Goal: Information Seeking & Learning: Learn about a topic

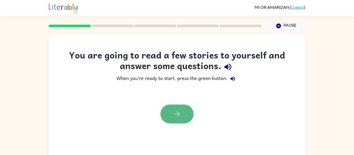
click at [182, 108] on button "button" at bounding box center [176, 114] width 33 height 19
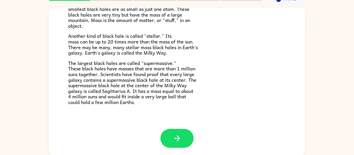
scroll to position [27, 0]
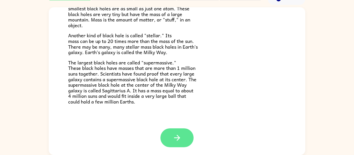
click at [185, 139] on button "button" at bounding box center [176, 137] width 33 height 19
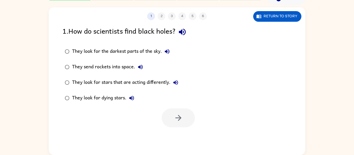
scroll to position [0, 0]
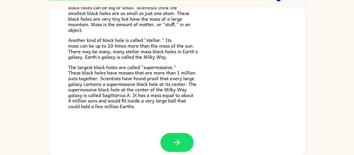
scroll to position [106, 0]
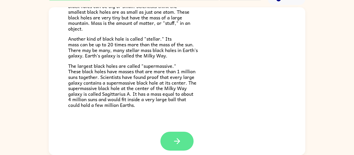
click at [180, 142] on icon "button" at bounding box center [177, 141] width 9 height 9
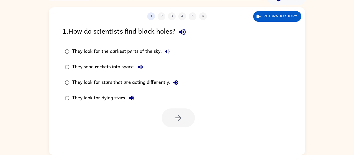
scroll to position [0, 0]
click at [170, 90] on label "They look for stars that are acting differently." at bounding box center [122, 83] width 124 height 16
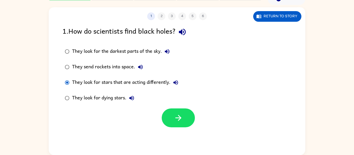
click at [102, 97] on div "They look for dying stars." at bounding box center [104, 98] width 65 height 10
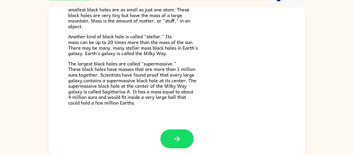
scroll to position [109, 0]
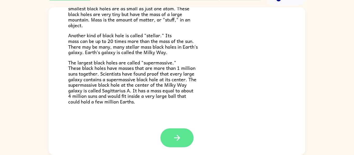
click at [180, 140] on icon "button" at bounding box center [177, 137] width 9 height 9
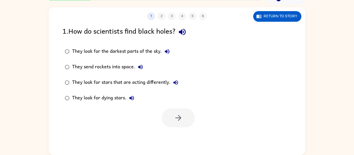
scroll to position [0, 0]
click at [286, 19] on button "Return to story" at bounding box center [277, 16] width 48 height 11
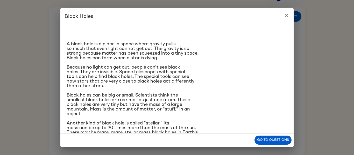
click at [289, 16] on icon "close" at bounding box center [286, 15] width 6 height 6
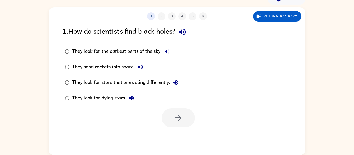
click at [138, 81] on div "They look for stars that are acting differently." at bounding box center [126, 82] width 109 height 10
click at [170, 115] on button "button" at bounding box center [178, 118] width 33 height 19
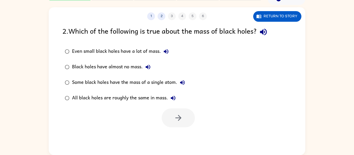
click at [125, 88] on label "Some black holes have the mass of a single atom." at bounding box center [125, 83] width 131 height 16
click at [178, 116] on icon "button" at bounding box center [178, 117] width 9 height 9
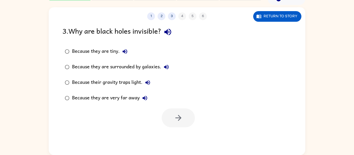
click at [132, 81] on div "Because their gravity traps light." at bounding box center [112, 82] width 81 height 10
click at [176, 123] on button "button" at bounding box center [178, 118] width 33 height 19
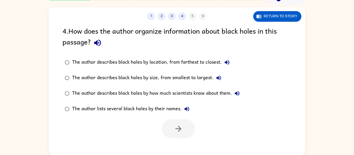
click at [176, 123] on div at bounding box center [178, 128] width 33 height 19
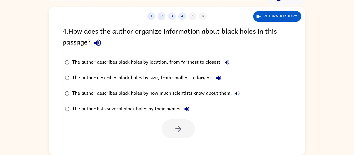
click at [176, 123] on div at bounding box center [178, 128] width 33 height 19
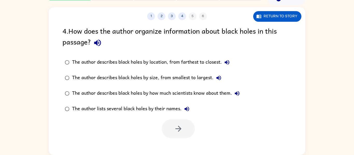
click at [176, 123] on div at bounding box center [178, 128] width 33 height 19
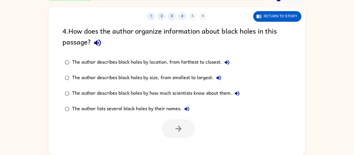
click at [176, 123] on div at bounding box center [178, 128] width 33 height 19
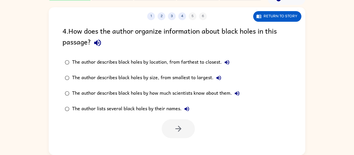
click at [176, 123] on div at bounding box center [178, 128] width 33 height 19
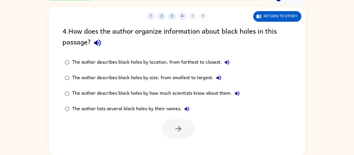
click at [176, 123] on div at bounding box center [178, 128] width 33 height 19
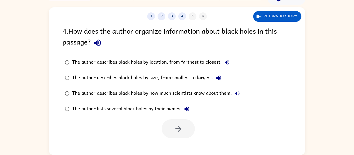
click at [176, 123] on div at bounding box center [178, 128] width 33 height 19
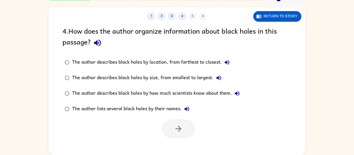
click at [176, 123] on div at bounding box center [178, 128] width 33 height 19
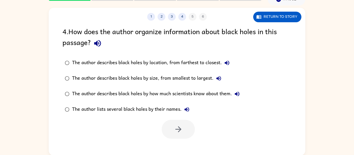
click at [212, 62] on div "The author describes black holes by location, from farthest to closest." at bounding box center [152, 63] width 160 height 10
click at [110, 65] on div "The author describes black holes by location, from farthest to closest." at bounding box center [152, 63] width 160 height 10
click at [141, 78] on div "The author describes black holes by size, from smallest to largest." at bounding box center [148, 78] width 152 height 10
click at [191, 126] on button "button" at bounding box center [178, 129] width 33 height 19
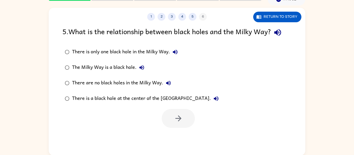
click at [191, 126] on div at bounding box center [178, 118] width 33 height 19
click at [269, 18] on button "Return to story" at bounding box center [277, 17] width 48 height 11
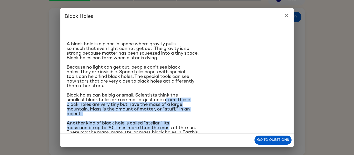
drag, startPoint x: 169, startPoint y: 130, endPoint x: 167, endPoint y: 98, distance: 31.7
click at [167, 98] on div "A black hole is a place in space where gravity pulls so much that even light ca…" at bounding box center [177, 105] width 221 height 152
click at [225, 110] on p "Black holes can be big or small. Scientists think the smallest black holes are …" at bounding box center [177, 104] width 221 height 23
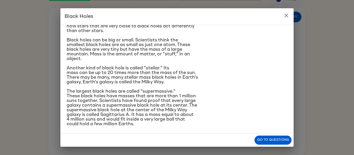
scroll to position [55, 0]
click at [285, 17] on icon "close" at bounding box center [286, 15] width 6 height 6
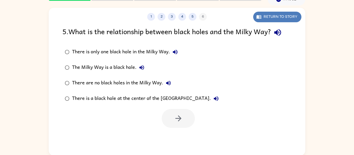
click at [282, 18] on button "Return to story" at bounding box center [277, 17] width 48 height 11
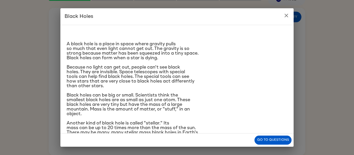
click at [232, 123] on p "Another kind of black hole is called "stellar." Its mass can be up to 20 times …" at bounding box center [177, 130] width 221 height 19
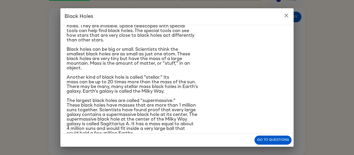
scroll to position [57, 0]
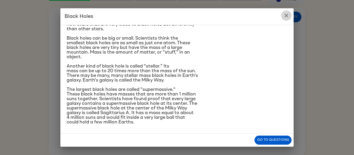
click at [287, 14] on icon "close" at bounding box center [286, 16] width 4 height 4
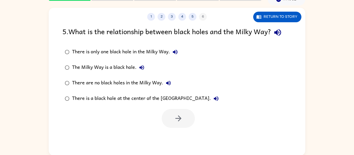
click at [124, 82] on div "There are no black holes in the Milky Way." at bounding box center [123, 83] width 102 height 10
click at [176, 118] on icon "button" at bounding box center [178, 119] width 6 height 6
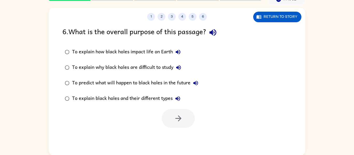
click at [159, 67] on div "To explain why black holes are difficult to study" at bounding box center [128, 67] width 112 height 10
click at [189, 125] on button "button" at bounding box center [178, 118] width 33 height 19
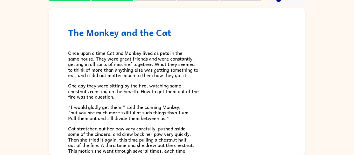
click at [142, 77] on span "​​Once upon a time Cat and Monkey lived as pets in the same house. They were gr…" at bounding box center [133, 64] width 130 height 30
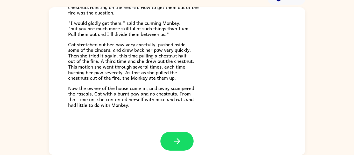
scroll to position [87, 0]
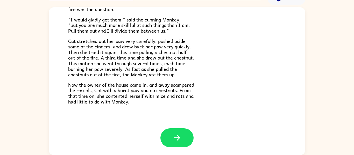
click at [162, 118] on div "The Monkey and the Cat ​​Once upon a time Cat and Monkey lived as pets in the s…" at bounding box center [177, 24] width 256 height 208
click at [170, 138] on button "button" at bounding box center [176, 137] width 33 height 19
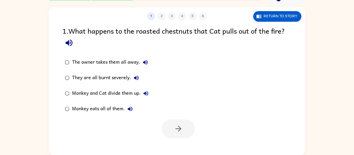
scroll to position [0, 0]
click at [171, 137] on div at bounding box center [178, 128] width 33 height 19
click at [117, 108] on div "Monkey eats all of them." at bounding box center [103, 109] width 63 height 10
click at [180, 127] on icon "button" at bounding box center [178, 128] width 9 height 9
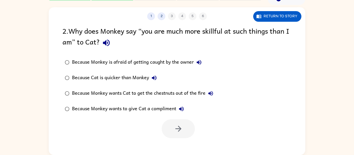
click at [131, 79] on div "Because Cat is quicker than Monkey" at bounding box center [115, 78] width 87 height 10
click at [177, 135] on button "button" at bounding box center [178, 128] width 33 height 19
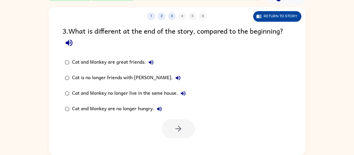
click at [286, 16] on button "Return to story" at bounding box center [277, 16] width 48 height 11
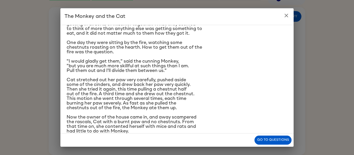
scroll to position [38, 0]
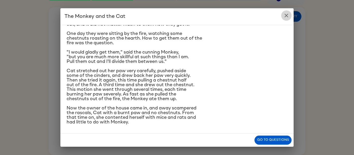
click at [285, 17] on icon "close" at bounding box center [286, 15] width 6 height 6
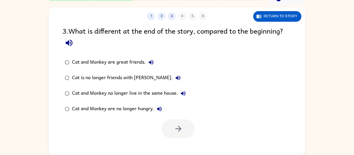
click at [197, 35] on div "3 . What is different at the end of the story, compared to the beginning?" at bounding box center [176, 37] width 229 height 24
click at [99, 65] on div "Cat and Monkey are great friends." at bounding box center [114, 62] width 84 height 10
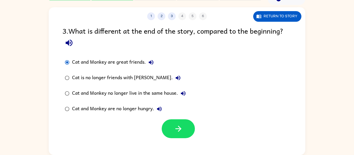
click at [149, 113] on div "Cat and Monkey are no longer hungry." at bounding box center [118, 109] width 92 height 10
click at [190, 138] on div at bounding box center [178, 128] width 33 height 19
click at [180, 130] on icon "button" at bounding box center [178, 128] width 9 height 9
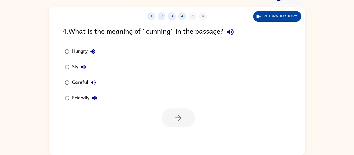
click at [263, 17] on button "Return to story" at bounding box center [277, 16] width 48 height 11
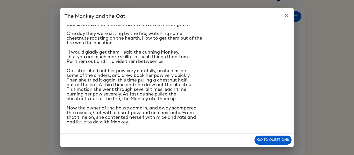
click at [196, 52] on p ""I would gladly get them," said the cunning Monkey, "but you are much more skil…" at bounding box center [177, 57] width 221 height 14
click at [290, 14] on button "close" at bounding box center [286, 15] width 10 height 10
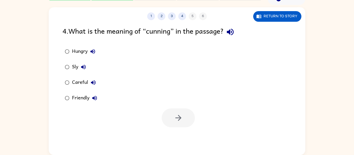
click at [77, 78] on div "Careful" at bounding box center [85, 82] width 26 height 10
click at [170, 111] on button "button" at bounding box center [178, 118] width 33 height 19
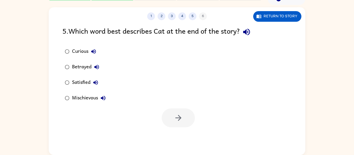
click at [85, 79] on div "Satisfied" at bounding box center [86, 82] width 29 height 10
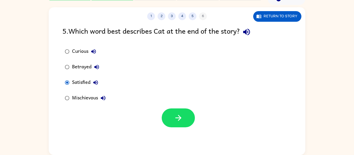
click at [196, 113] on div at bounding box center [177, 116] width 256 height 21
click at [189, 117] on button "button" at bounding box center [178, 118] width 33 height 19
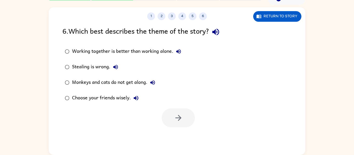
click at [151, 49] on div "Working together is better than working alone." at bounding box center [128, 51] width 112 height 10
click at [176, 121] on icon "button" at bounding box center [178, 117] width 9 height 9
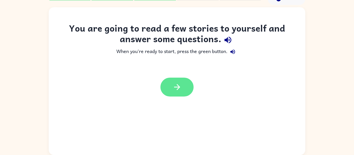
click at [177, 83] on icon "button" at bounding box center [177, 87] width 9 height 9
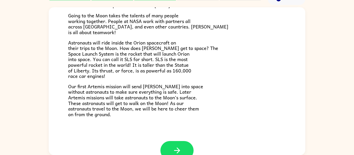
scroll to position [98, 0]
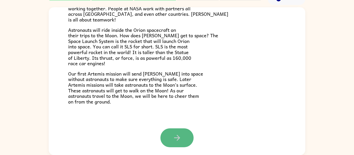
click at [179, 133] on icon "button" at bounding box center [177, 137] width 9 height 9
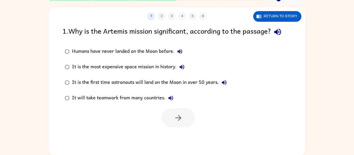
scroll to position [0, 0]
click at [164, 50] on div "Humans have never landed on the Moon before." at bounding box center [128, 51] width 113 height 10
click at [189, 116] on button "button" at bounding box center [178, 118] width 33 height 19
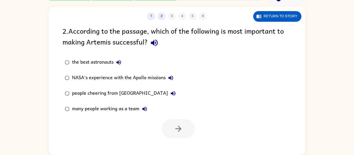
click at [104, 64] on div "the best astronauts" at bounding box center [98, 62] width 52 height 10
click at [177, 127] on icon "button" at bounding box center [178, 128] width 9 height 9
